Goal: Navigation & Orientation: Find specific page/section

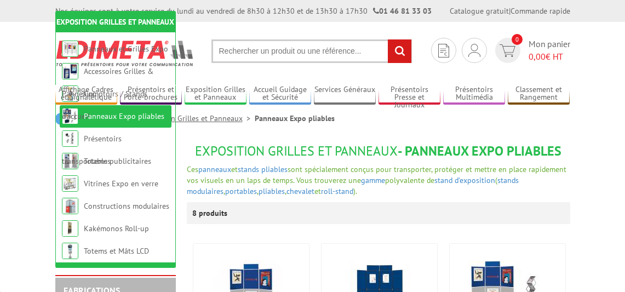
scroll to position [144, 0]
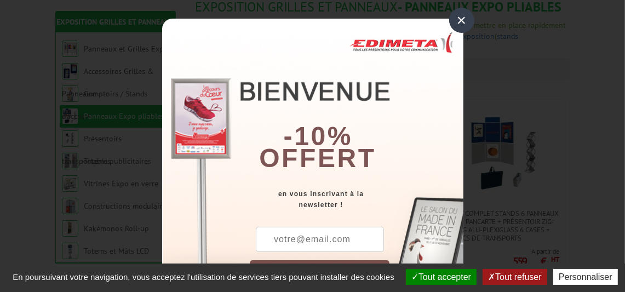
click at [459, 21] on div "×" at bounding box center [461, 20] width 25 height 25
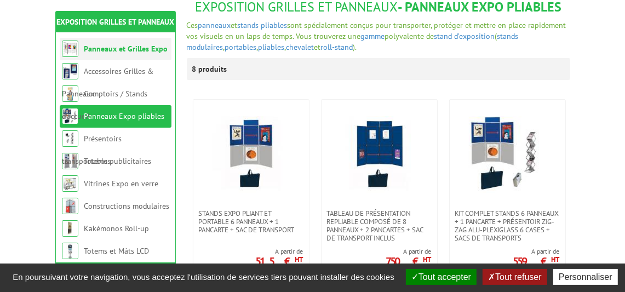
drag, startPoint x: 138, startPoint y: 47, endPoint x: 117, endPoint y: 43, distance: 21.1
click at [117, 43] on li "Panneaux et Grilles Expo" at bounding box center [116, 49] width 112 height 22
click at [117, 44] on link "Panneaux et Grilles Expo" at bounding box center [126, 49] width 84 height 10
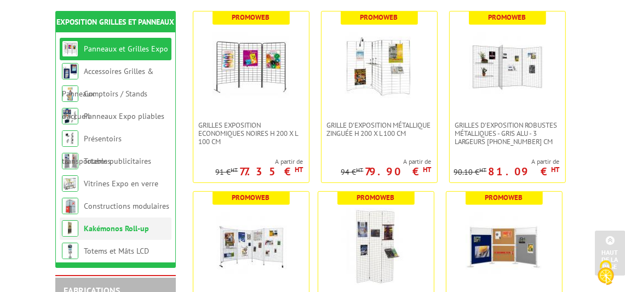
scroll to position [245, 0]
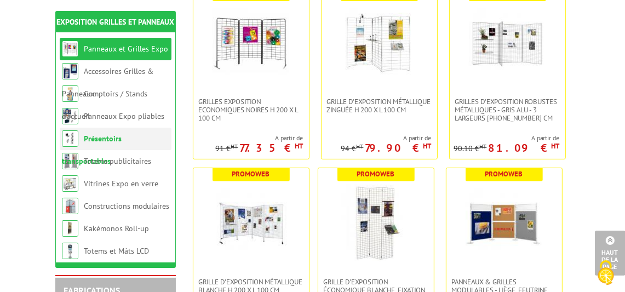
click at [120, 142] on link "Présentoirs transportables" at bounding box center [92, 150] width 60 height 32
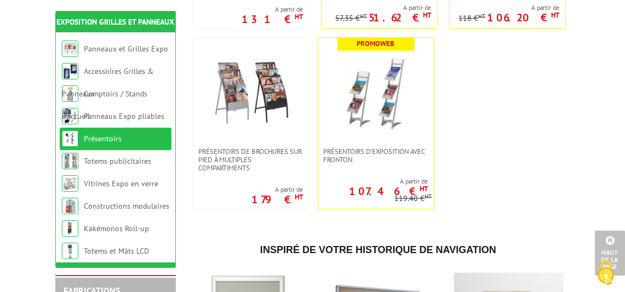
scroll to position [418, 0]
